Goal: Task Accomplishment & Management: Manage account settings

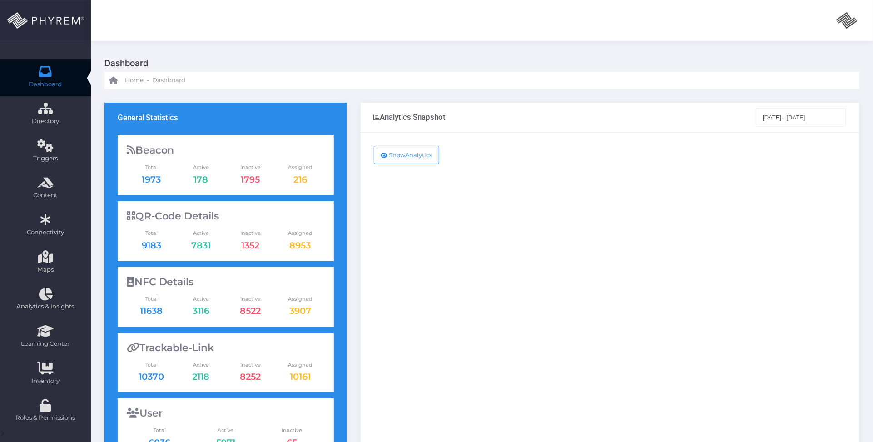
click at [647, 273] on div "Show Analytics" at bounding box center [609, 370] width 498 height 474
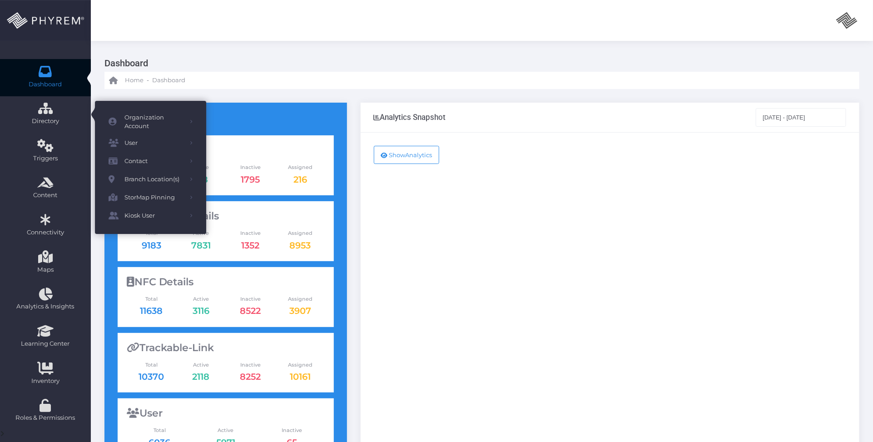
click at [43, 71] on icon at bounding box center [46, 71] width 16 height 0
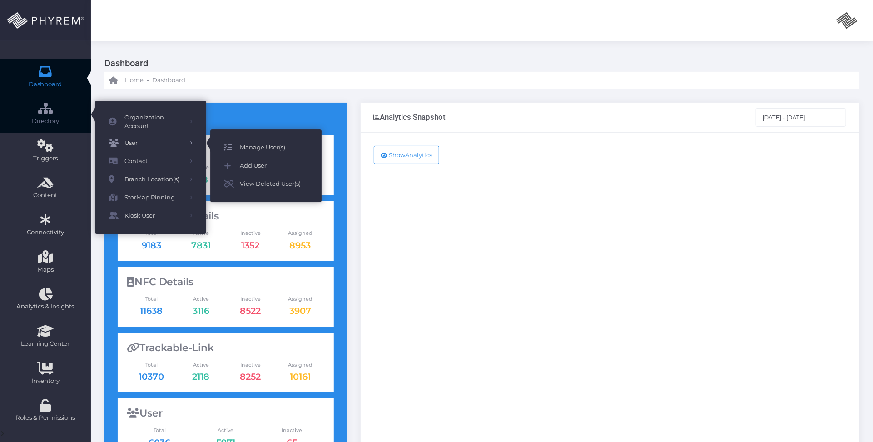
click at [268, 150] on span "Manage User(s)" at bounding box center [274, 148] width 68 height 12
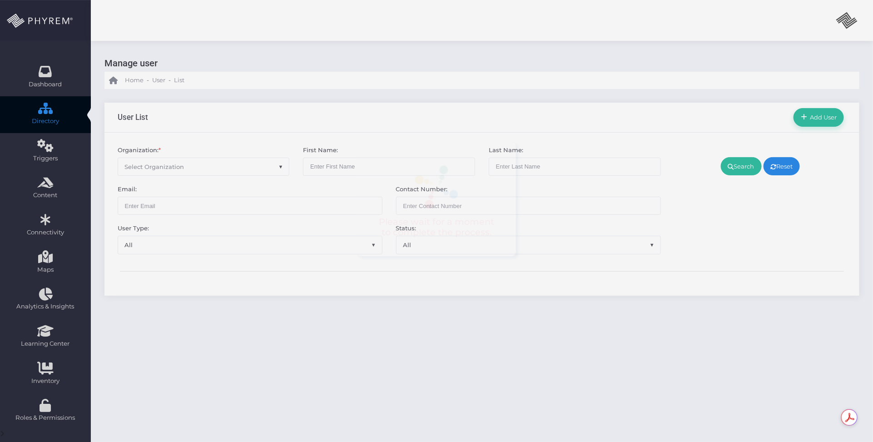
click at [237, 167] on span "Select Organization" at bounding box center [203, 166] width 171 height 17
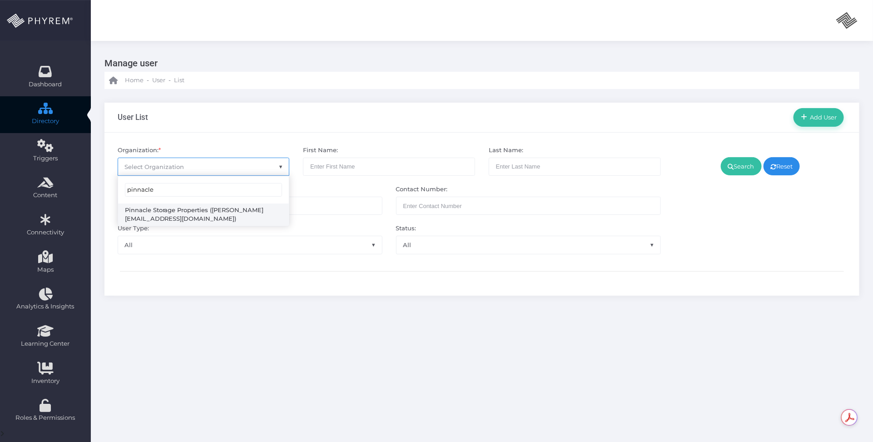
type input "pinnacle"
select select "4799"
drag, startPoint x: 740, startPoint y: 164, endPoint x: 644, endPoint y: 287, distance: 156.5
click at [740, 164] on link "Search" at bounding box center [740, 166] width 41 height 18
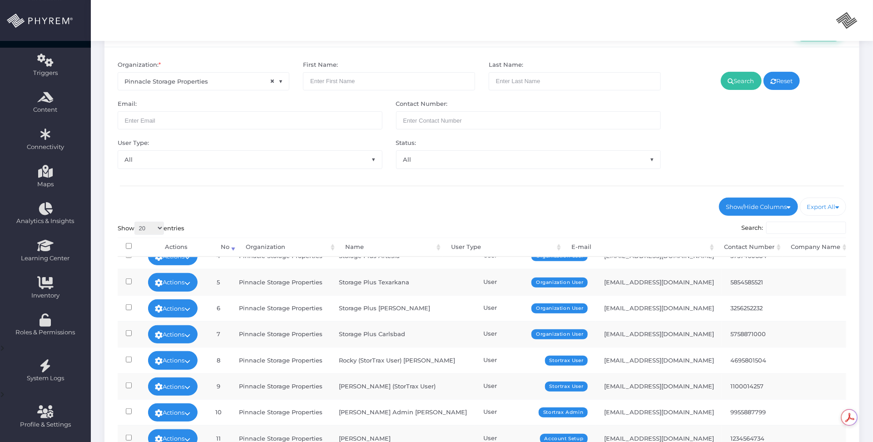
scroll to position [219, 0]
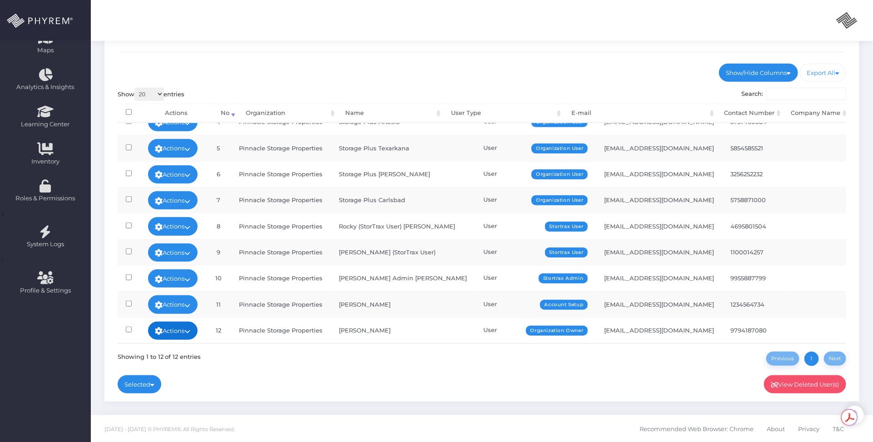
click at [191, 331] on icon at bounding box center [188, 331] width 6 height 0
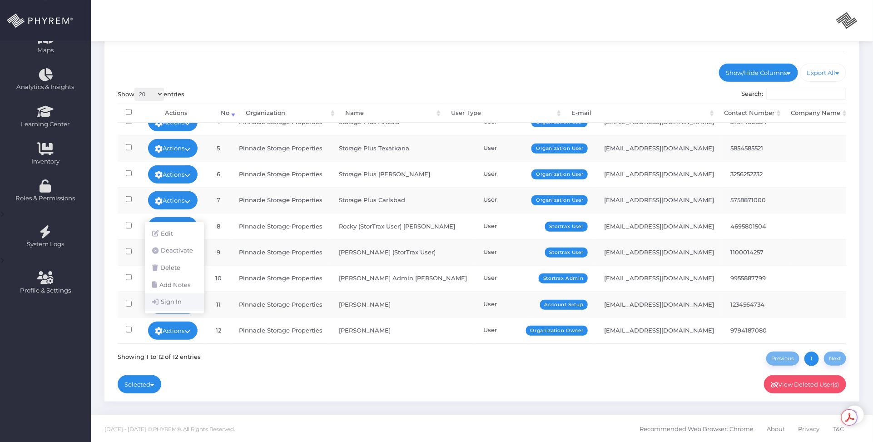
click at [175, 303] on link "Sign In" at bounding box center [174, 301] width 59 height 17
